Goal: Transaction & Acquisition: Book appointment/travel/reservation

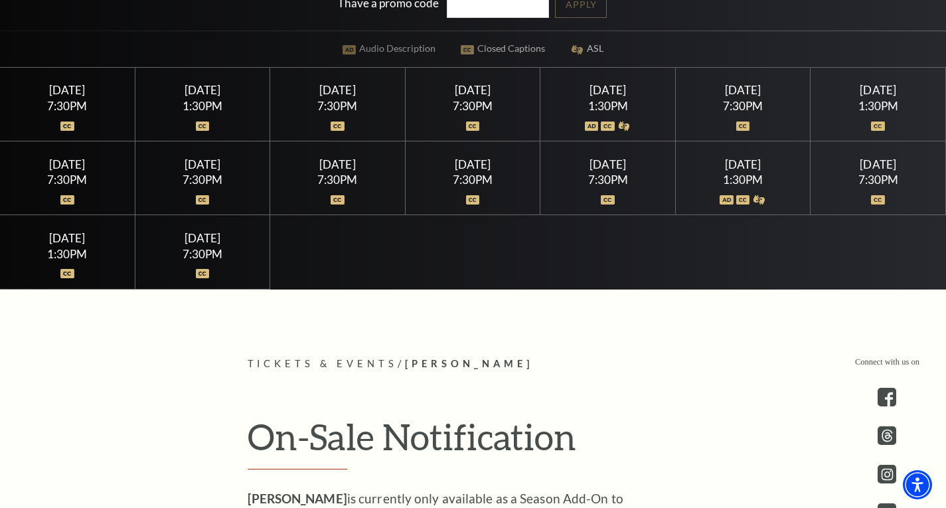
scroll to position [415, 0]
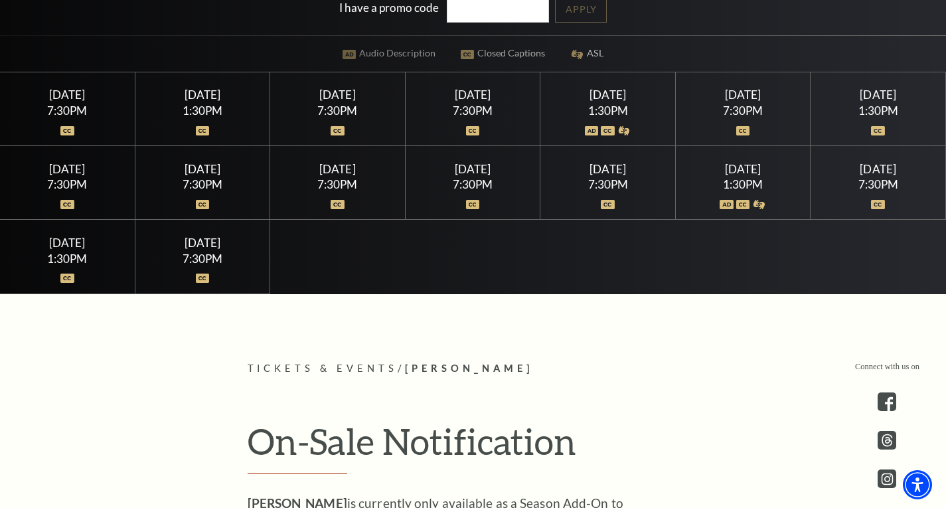
click at [68, 92] on div "[DATE]" at bounding box center [67, 95] width 103 height 14
click at [68, 132] on img at bounding box center [67, 130] width 14 height 9
click at [65, 113] on div "7:30PM" at bounding box center [67, 110] width 103 height 11
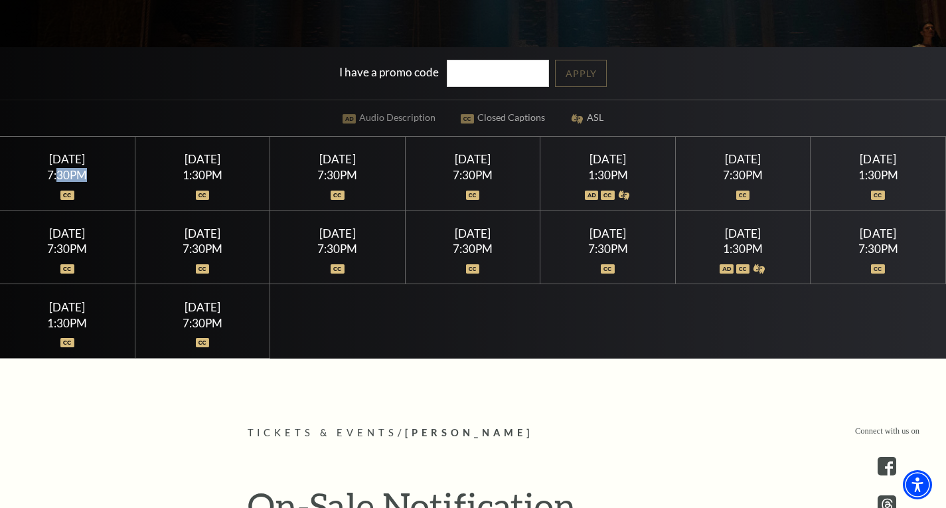
scroll to position [216, 0]
